Goal: Task Accomplishment & Management: Use online tool/utility

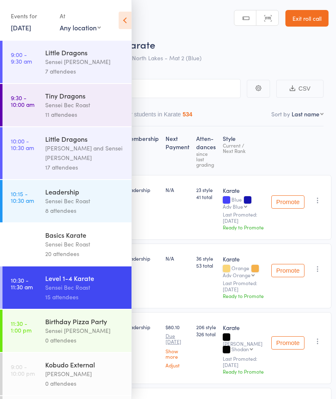
click at [23, 32] on link "[DATE]" at bounding box center [21, 27] width 20 height 9
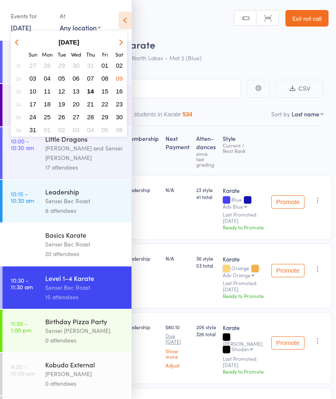
click at [90, 92] on span "14" at bounding box center [90, 91] width 7 height 7
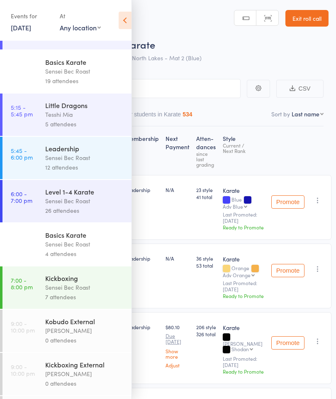
scroll to position [93, 0]
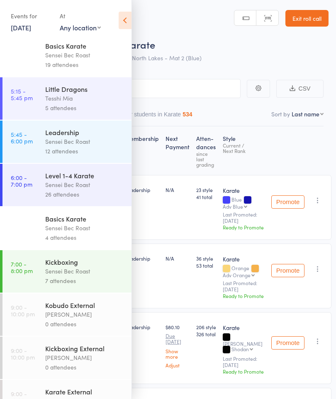
click at [57, 266] on div "Kickboxing" at bounding box center [84, 261] width 79 height 9
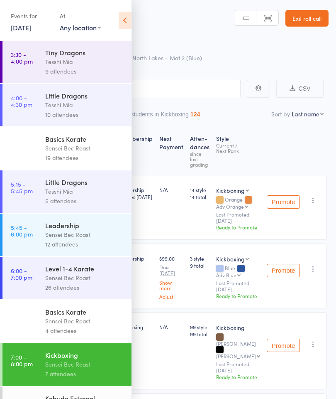
click at [122, 22] on icon at bounding box center [125, 20] width 13 height 17
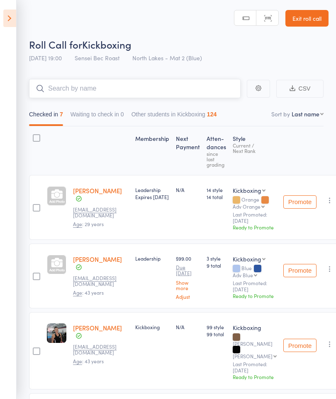
click at [60, 89] on input "search" at bounding box center [135, 88] width 212 height 19
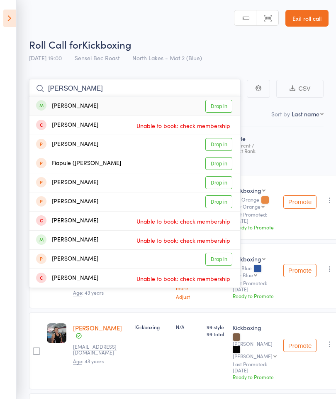
type input "[PERSON_NAME]"
click at [218, 107] on link "Drop in" at bounding box center [219, 106] width 27 height 13
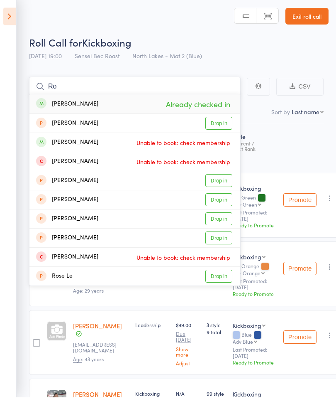
type input "R"
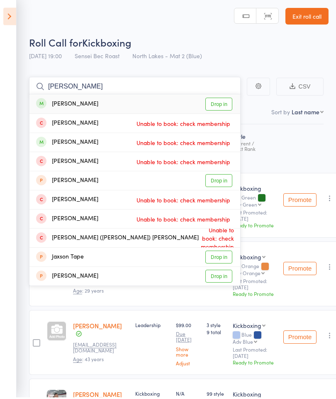
type input "[PERSON_NAME]"
click at [218, 104] on link "Drop in" at bounding box center [219, 106] width 27 height 13
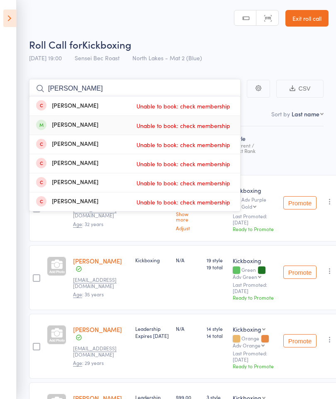
type input "[PERSON_NAME]"
click at [60, 125] on div "[PERSON_NAME]" at bounding box center [67, 125] width 62 height 10
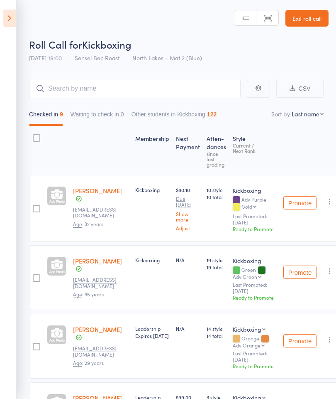
click at [6, 22] on icon at bounding box center [9, 18] width 13 height 17
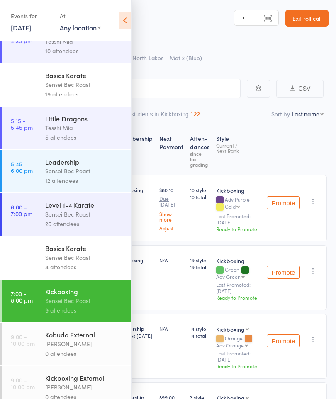
scroll to position [63, 0]
click at [65, 263] on div "Sensei Bec Roast" at bounding box center [84, 258] width 79 height 10
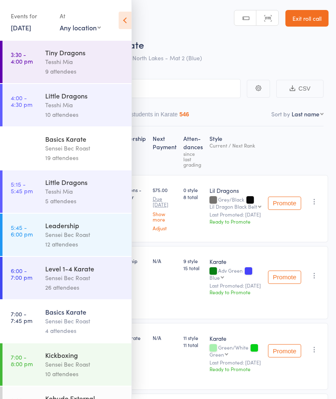
click at [117, 19] on div "Events for [DATE] [DATE] [DATE] Sun Mon Tue Wed Thu Fri Sat 31 27 28 29 30 31 0…" at bounding box center [66, 21] width 132 height 42
click at [123, 20] on icon at bounding box center [125, 20] width 13 height 17
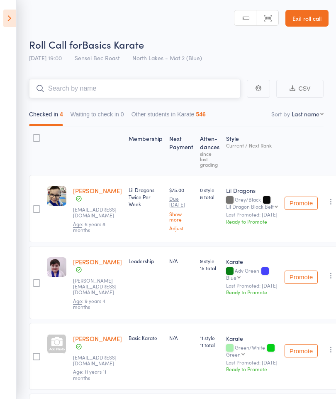
click at [68, 88] on input "search" at bounding box center [135, 88] width 212 height 19
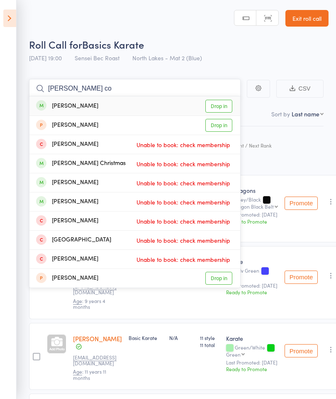
type input "[PERSON_NAME] co"
click at [223, 108] on link "Drop in" at bounding box center [219, 106] width 27 height 13
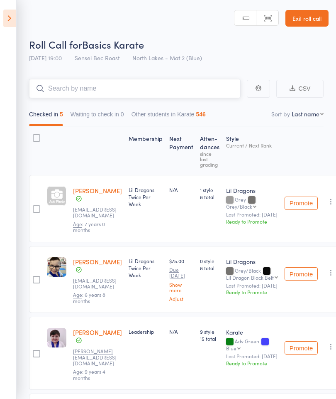
click at [57, 90] on input "search" at bounding box center [135, 88] width 212 height 19
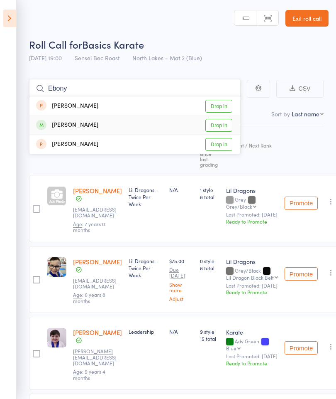
type input "Ebony"
click at [220, 125] on link "Drop in" at bounding box center [219, 125] width 27 height 13
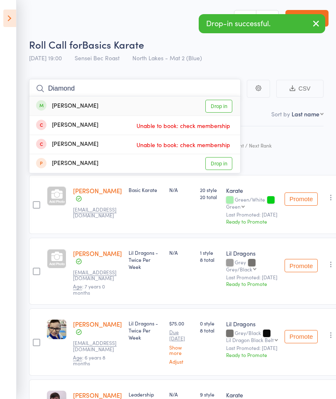
type input "Diamond"
click at [226, 106] on link "Drop in" at bounding box center [219, 106] width 27 height 13
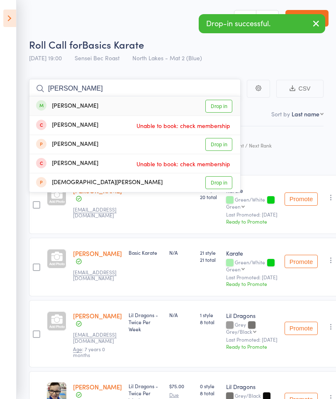
type input "[PERSON_NAME]"
click at [220, 110] on link "Drop in" at bounding box center [219, 106] width 27 height 13
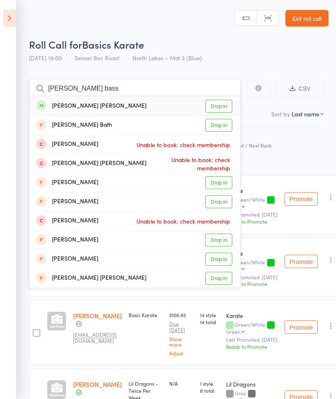
type input "[PERSON_NAME] bass"
click at [223, 106] on link "Drop in" at bounding box center [219, 106] width 27 height 13
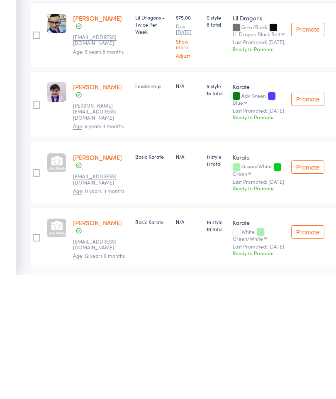
scroll to position [421, 0]
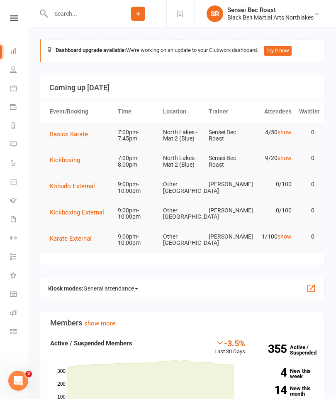
click at [66, 159] on span "Kickboxing" at bounding box center [65, 159] width 30 height 7
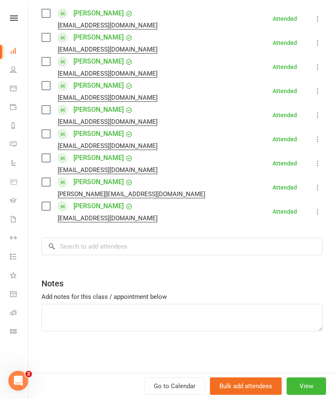
scroll to position [147, 0]
click at [86, 244] on input "search" at bounding box center [183, 246] width 282 height 17
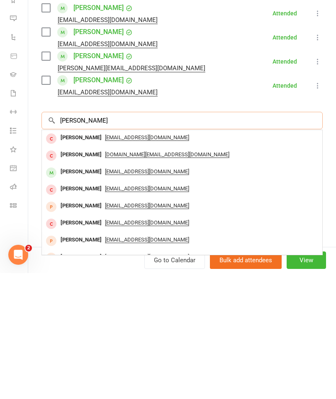
type input "[PERSON_NAME]"
click at [78, 292] on div "[PERSON_NAME]" at bounding box center [81, 298] width 48 height 12
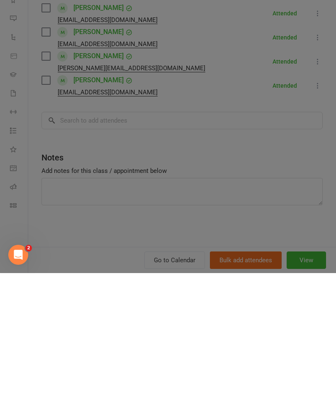
scroll to position [126, 0]
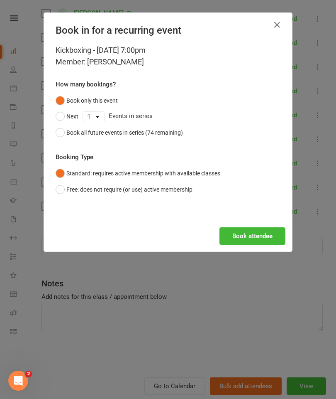
click at [62, 190] on button "Free: does not require (or use) active membership" at bounding box center [124, 190] width 137 height 16
click at [270, 234] on button "Book attendee" at bounding box center [253, 235] width 66 height 17
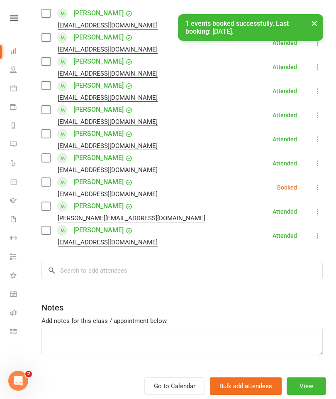
click at [316, 188] on icon at bounding box center [318, 187] width 8 height 8
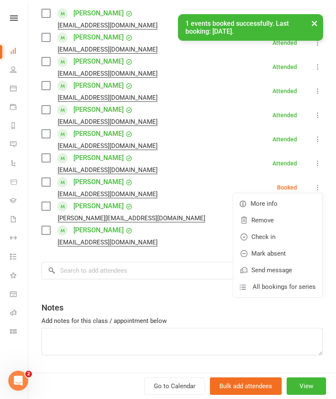
click at [272, 235] on link "Check in" at bounding box center [277, 236] width 89 height 17
